Goal: Navigation & Orientation: Find specific page/section

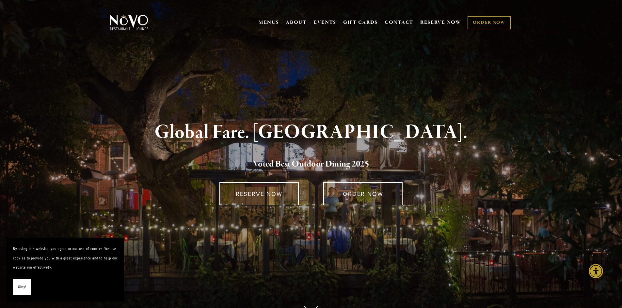
click at [24, 288] on span "Okay!" at bounding box center [22, 287] width 8 height 9
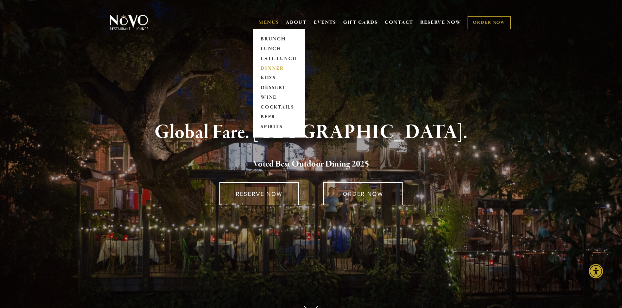
click at [272, 69] on link "DINNER" at bounding box center [278, 69] width 41 height 10
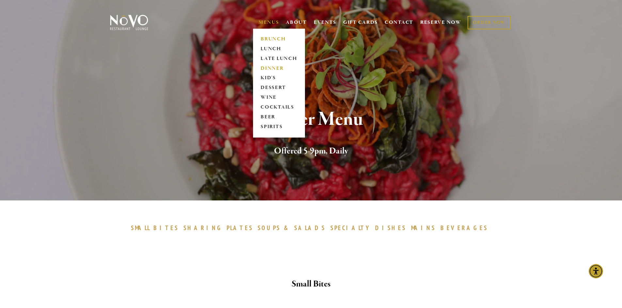
click at [271, 38] on link "BRUNCH" at bounding box center [278, 39] width 41 height 10
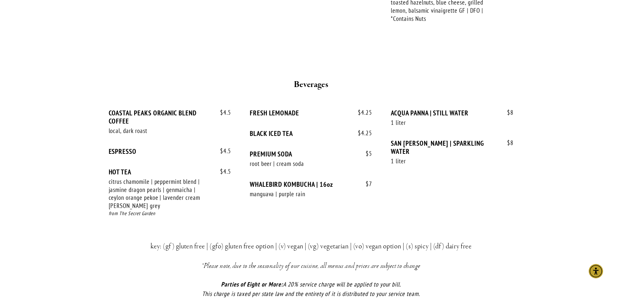
scroll to position [1305, 0]
